Goal: Connect with others: Connect with others

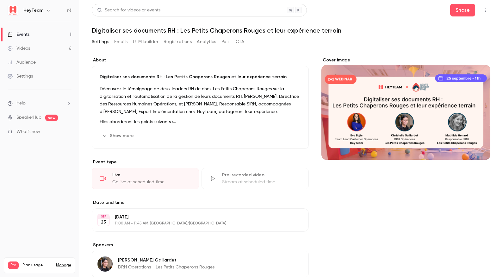
click at [25, 33] on div "Events" at bounding box center [19, 34] width 22 height 6
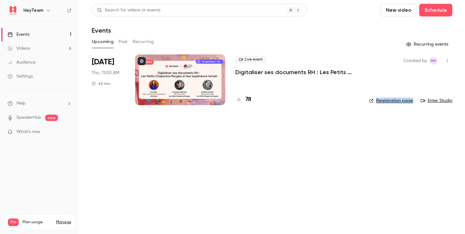
click at [434, 100] on link "Enter Studio" at bounding box center [436, 100] width 32 height 6
click at [446, 61] on icon "button" at bounding box center [447, 60] width 5 height 4
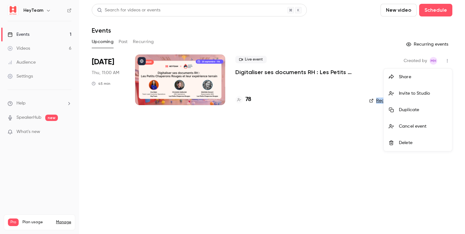
click at [415, 95] on div "Invite to Studio" at bounding box center [423, 93] width 48 height 6
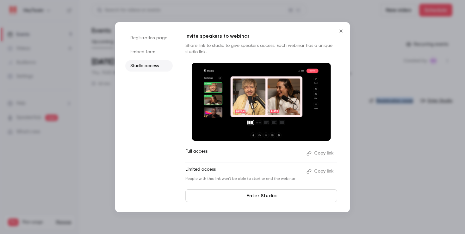
click at [332, 168] on button "Copy link" at bounding box center [320, 171] width 33 height 10
click at [327, 154] on button "Copy link" at bounding box center [320, 153] width 33 height 10
